Goal: Check status: Check status

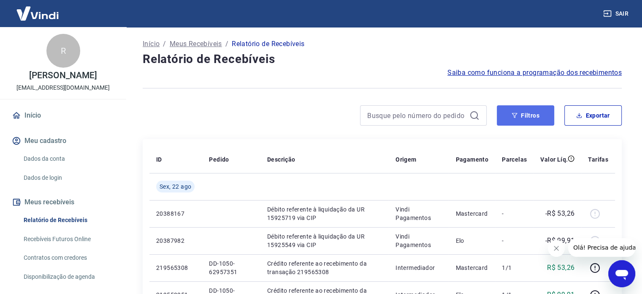
click at [529, 113] on button "Filtros" at bounding box center [525, 115] width 57 height 20
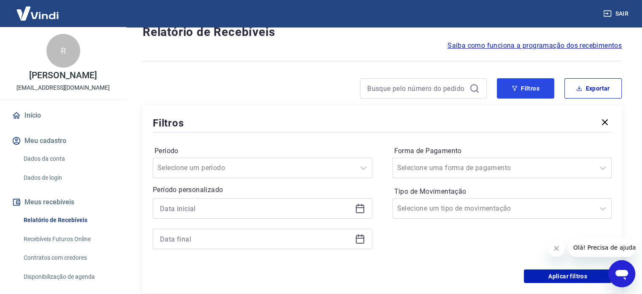
scroll to position [42, 0]
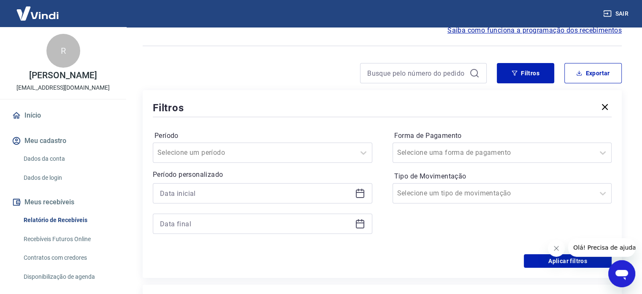
click at [359, 196] on icon at bounding box center [360, 193] width 10 height 10
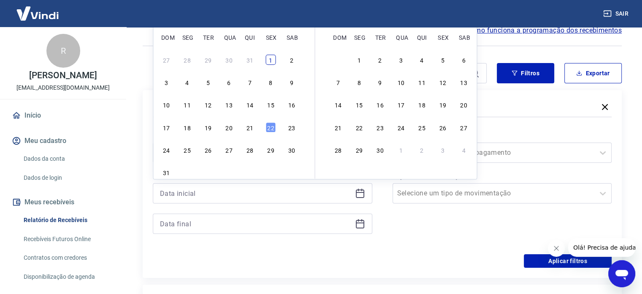
click at [271, 60] on div "1" at bounding box center [271, 59] width 10 height 10
type input "[DATE]"
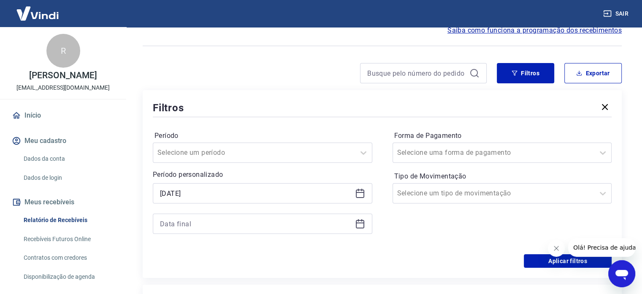
click at [360, 224] on icon at bounding box center [360, 223] width 10 height 10
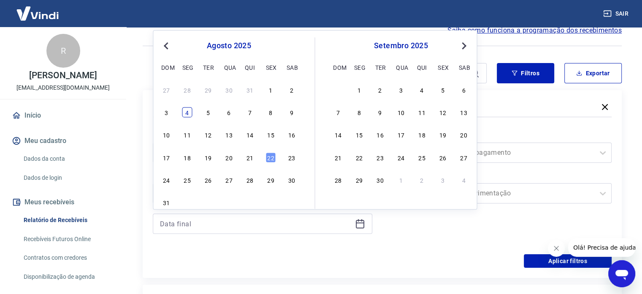
click at [185, 111] on div "4" at bounding box center [187, 112] width 10 height 10
type input "[DATE]"
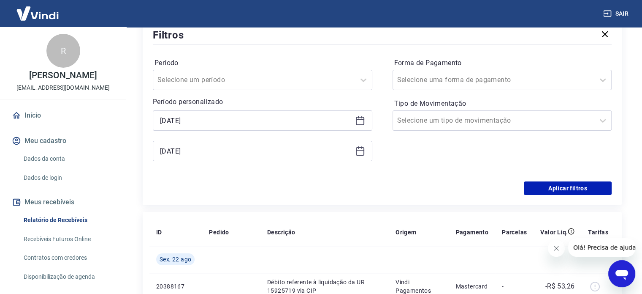
scroll to position [127, 0]
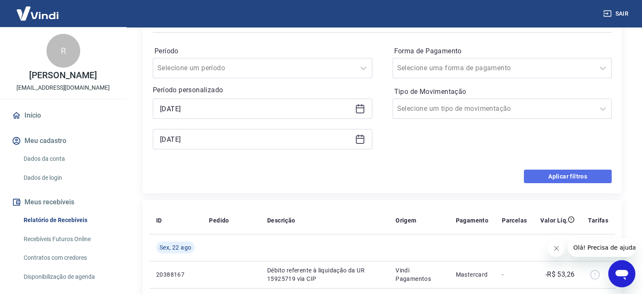
click at [553, 173] on button "Aplicar filtros" at bounding box center [568, 176] width 88 height 14
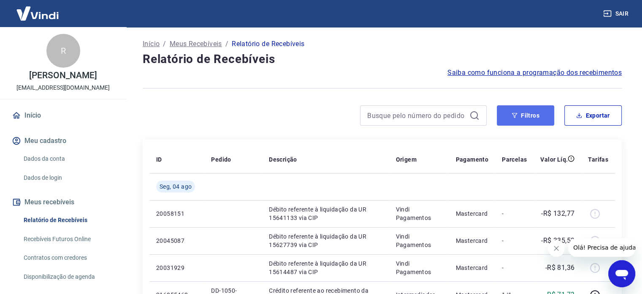
click at [525, 120] on button "Filtros" at bounding box center [525, 115] width 57 height 20
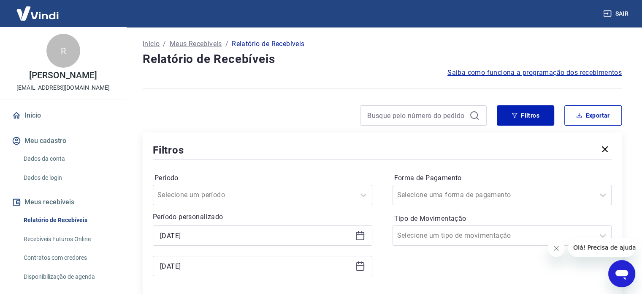
click at [362, 234] on icon at bounding box center [360, 235] width 10 height 10
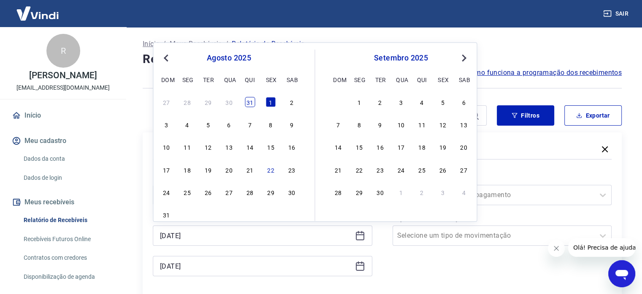
click at [250, 101] on div "31" at bounding box center [250, 102] width 10 height 10
type input "[DATE]"
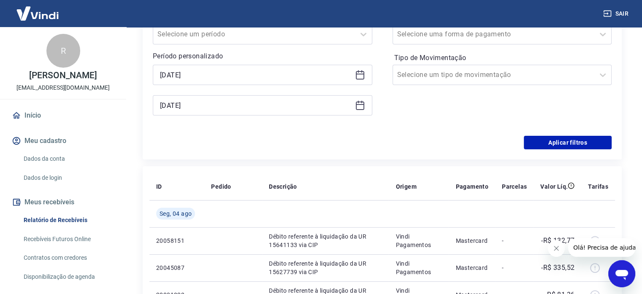
scroll to position [211, 0]
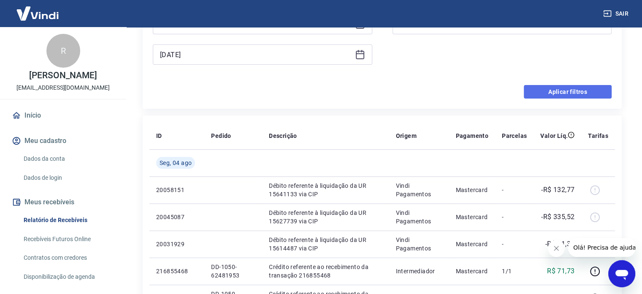
click at [557, 90] on button "Aplicar filtros" at bounding box center [568, 92] width 88 height 14
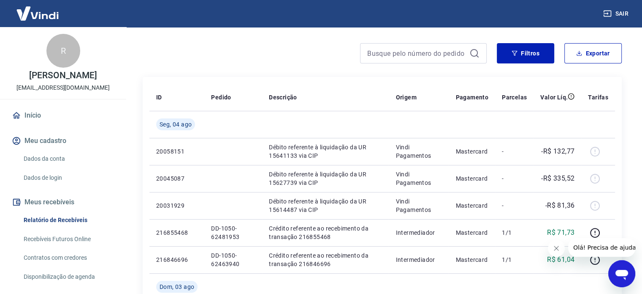
scroll to position [42, 0]
